Goal: Book appointment/travel/reservation

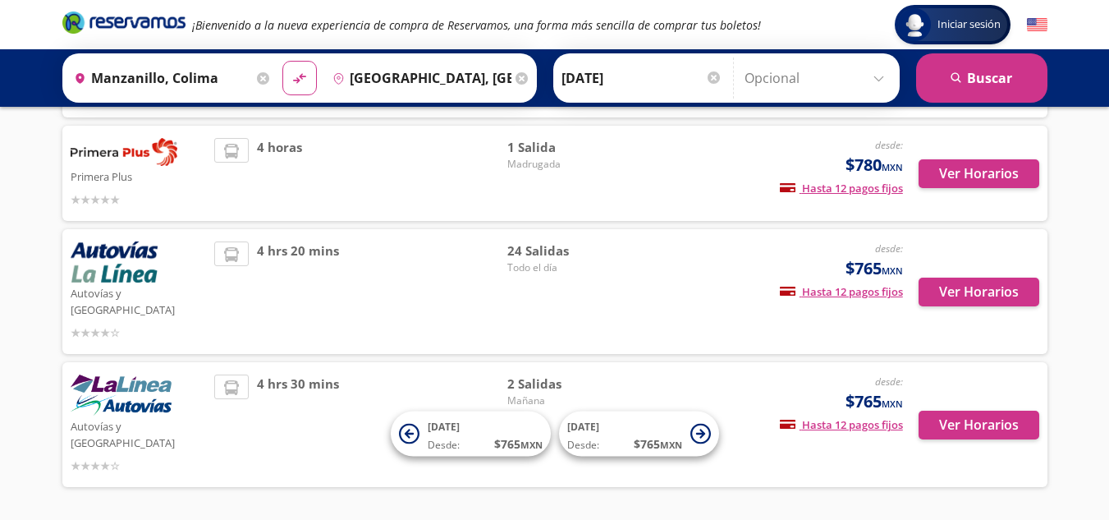
scroll to position [319, 0]
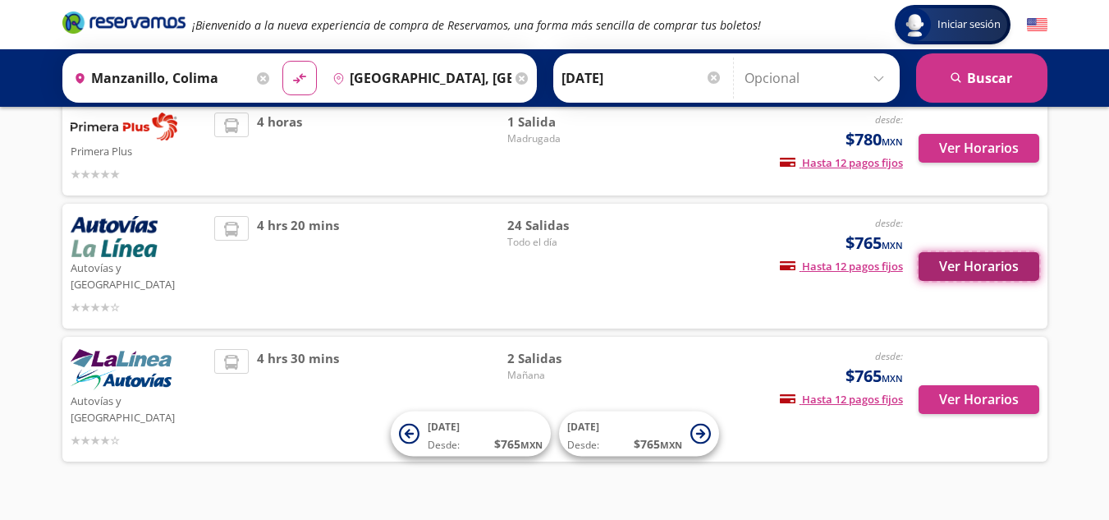
click at [983, 254] on button "Ver Horarios" at bounding box center [979, 266] width 121 height 29
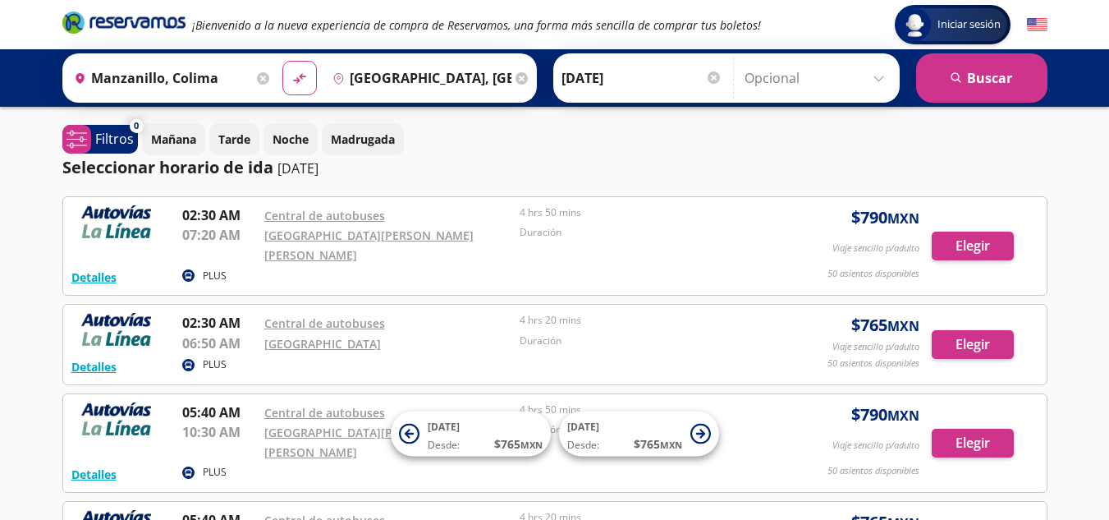
click at [318, 171] on p "[DATE]" at bounding box center [297, 168] width 41 height 20
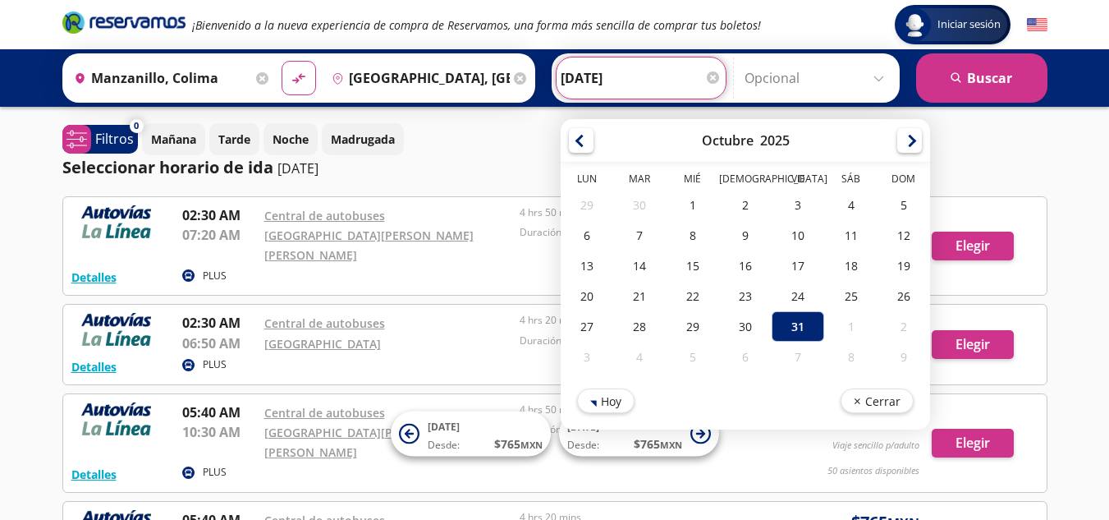
click at [608, 80] on input "[DATE]" at bounding box center [641, 77] width 161 height 41
click at [737, 315] on div "30" at bounding box center [744, 326] width 53 height 30
type input "[DATE]"
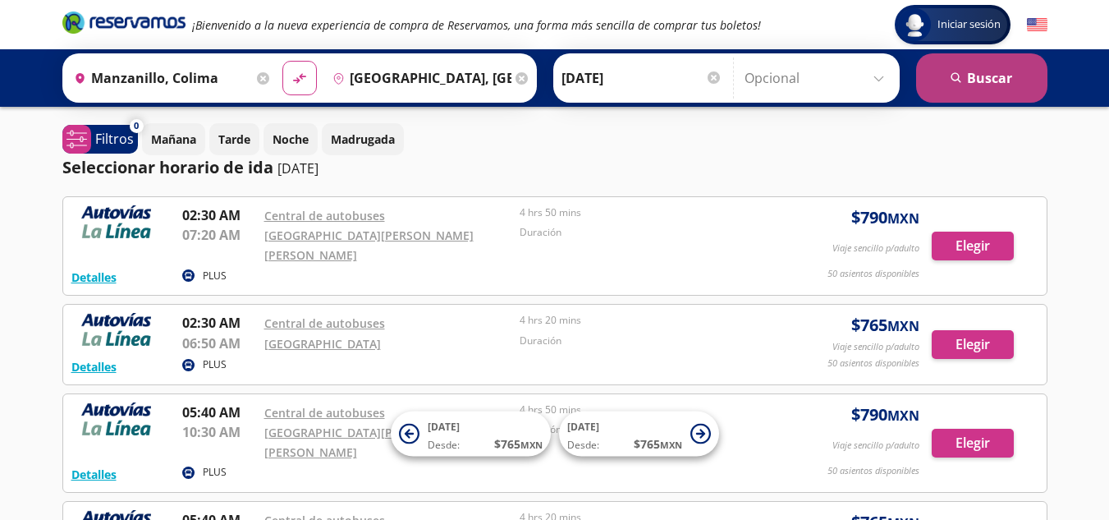
click at [926, 82] on button "search [GEOGRAPHIC_DATA]" at bounding box center [981, 77] width 131 height 49
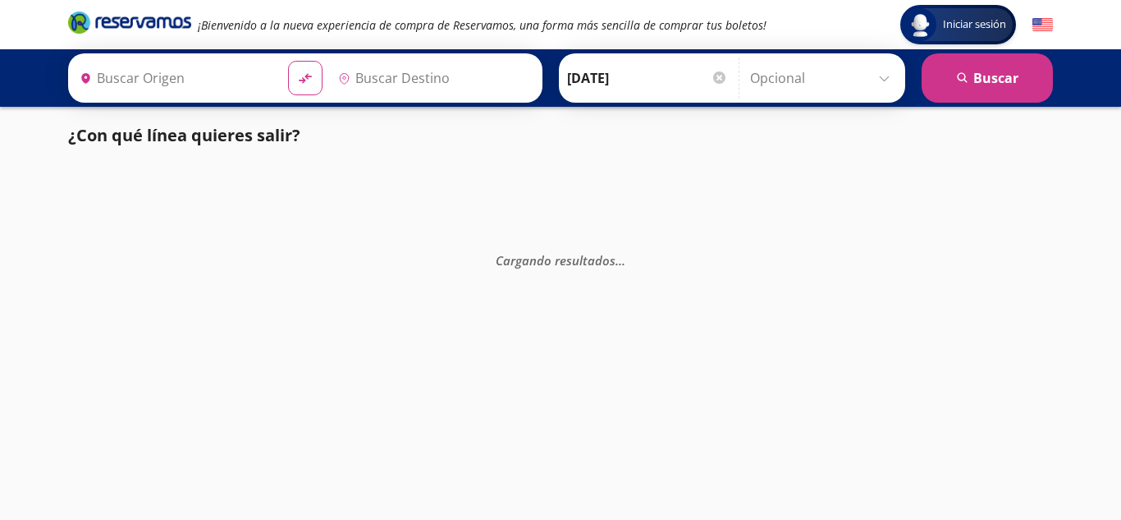
type input "Manzanillo, Colima"
type input "[GEOGRAPHIC_DATA], [GEOGRAPHIC_DATA]"
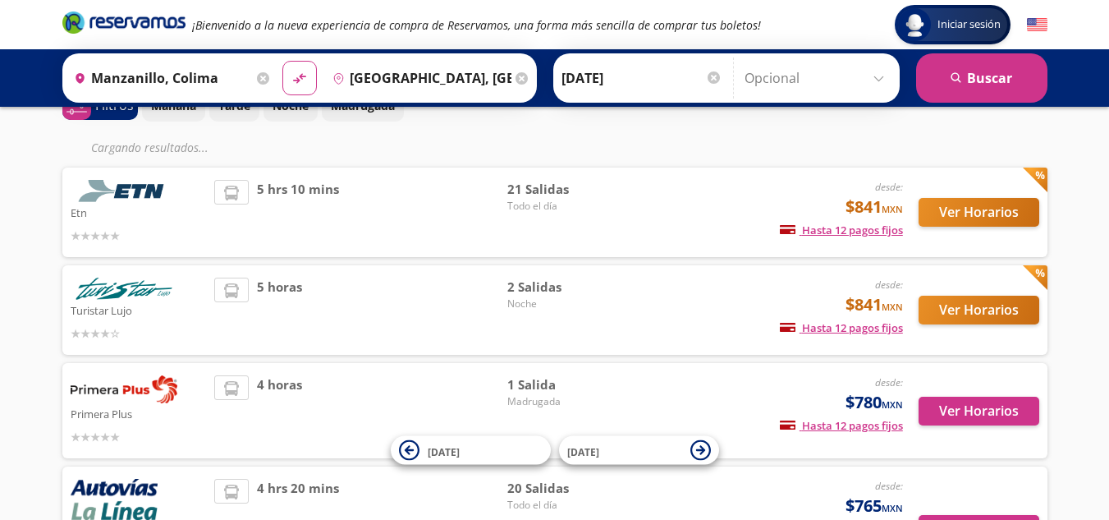
scroll to position [132, 0]
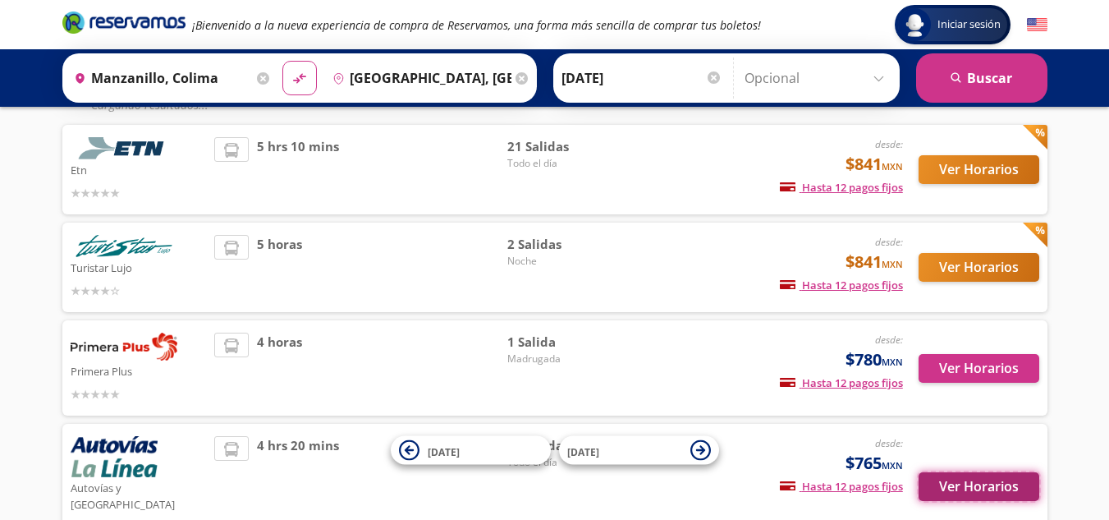
click at [942, 472] on button "Ver Horarios" at bounding box center [979, 486] width 121 height 29
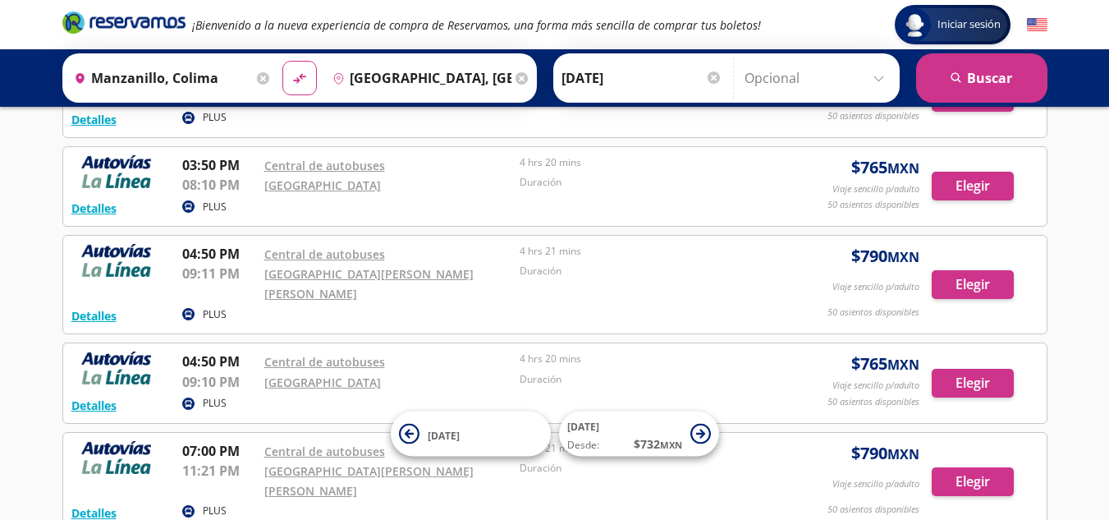
scroll to position [1960, 0]
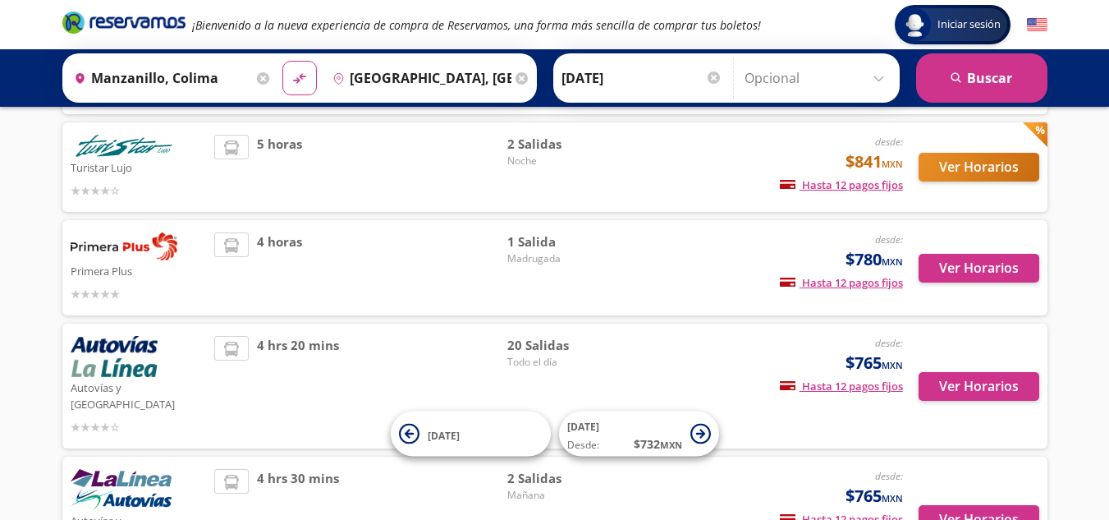
scroll to position [89, 0]
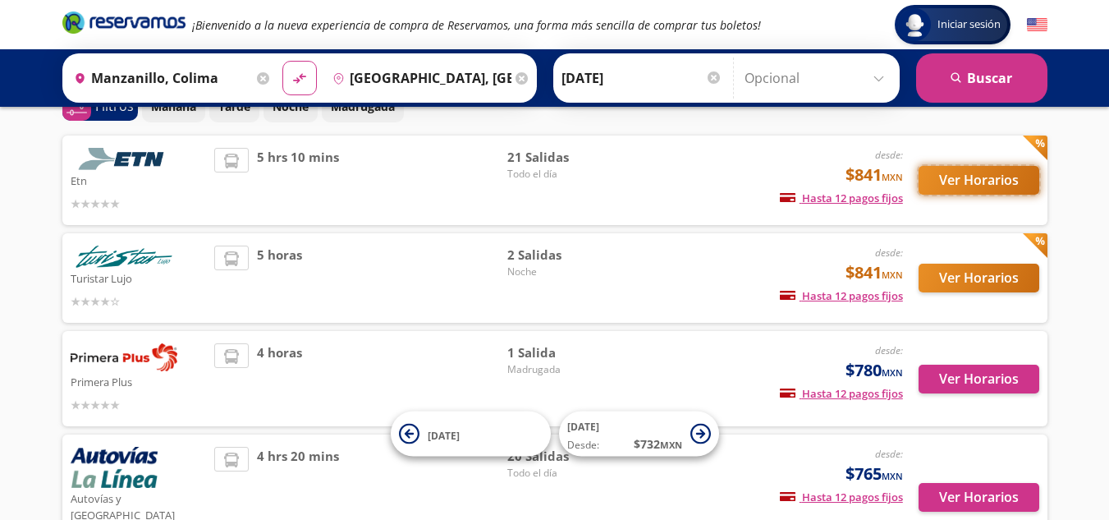
click at [1011, 170] on button "Ver Horarios" at bounding box center [979, 180] width 121 height 29
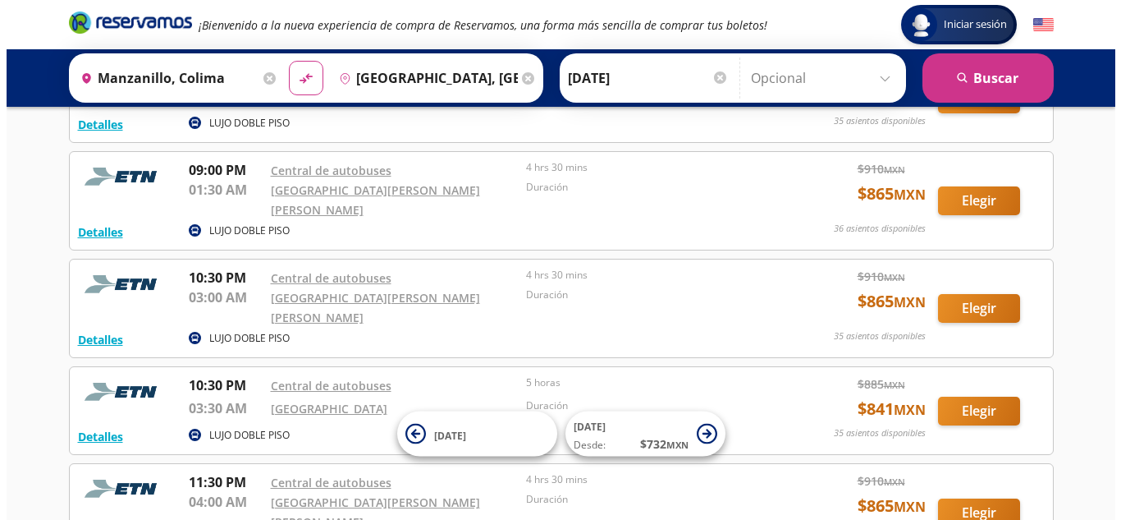
scroll to position [1725, 0]
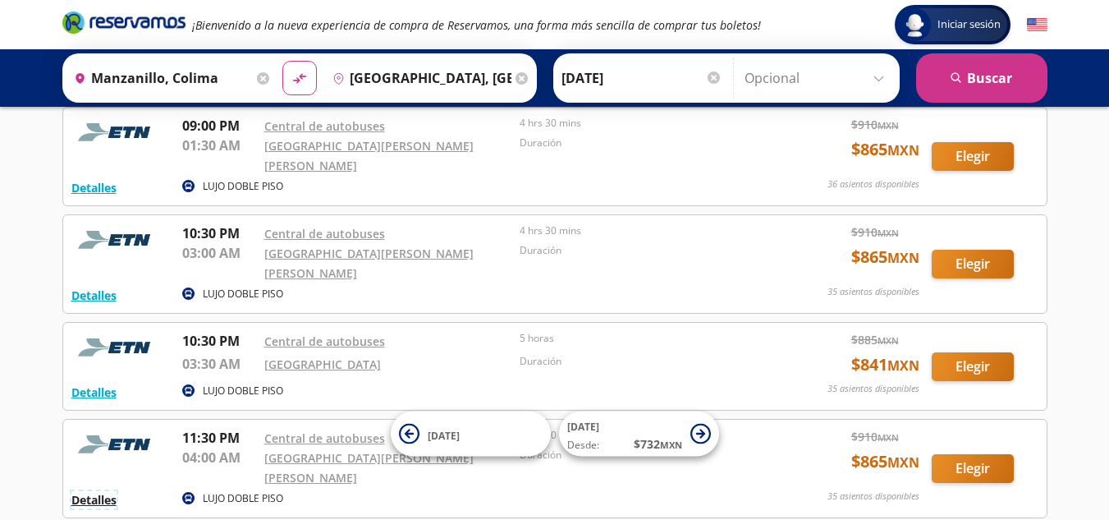
click at [99, 491] on button "Detalles" at bounding box center [93, 499] width 45 height 17
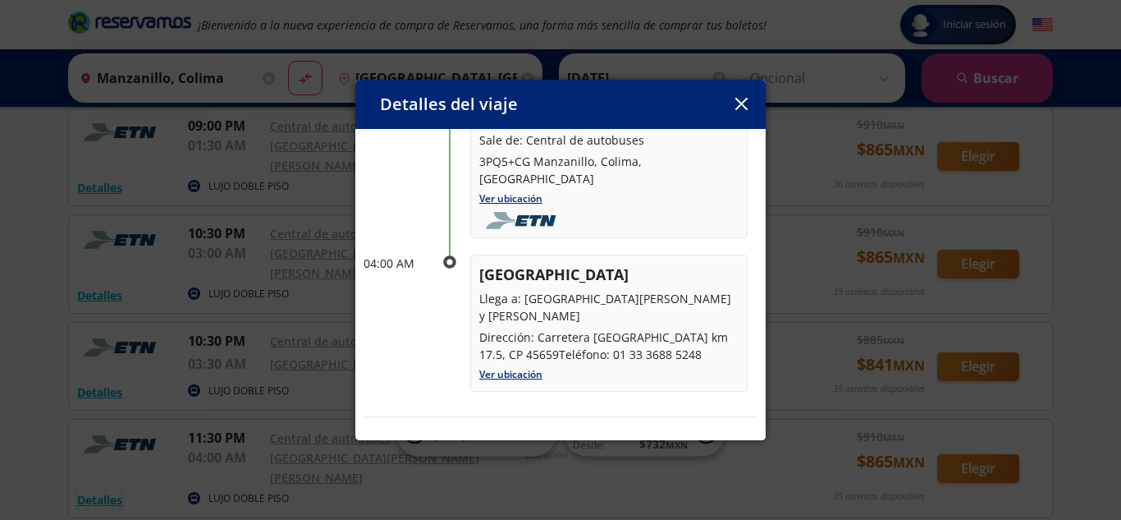
scroll to position [130, 0]
